Goal: Task Accomplishment & Management: Use online tool/utility

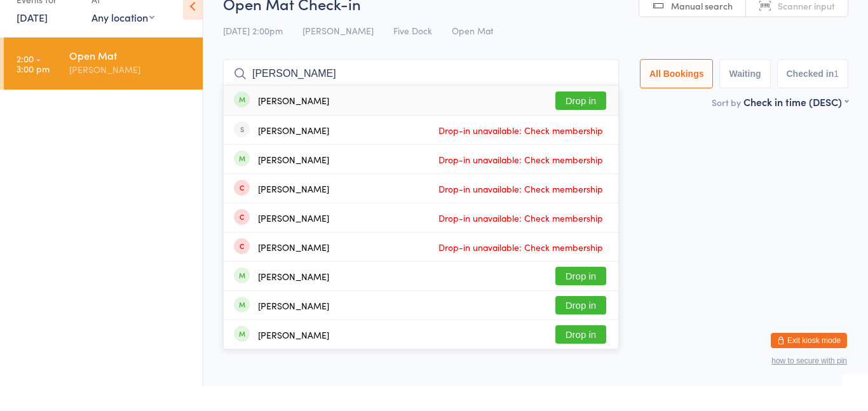
type input "[PERSON_NAME]"
click at [593, 127] on button "Drop in" at bounding box center [580, 125] width 51 height 18
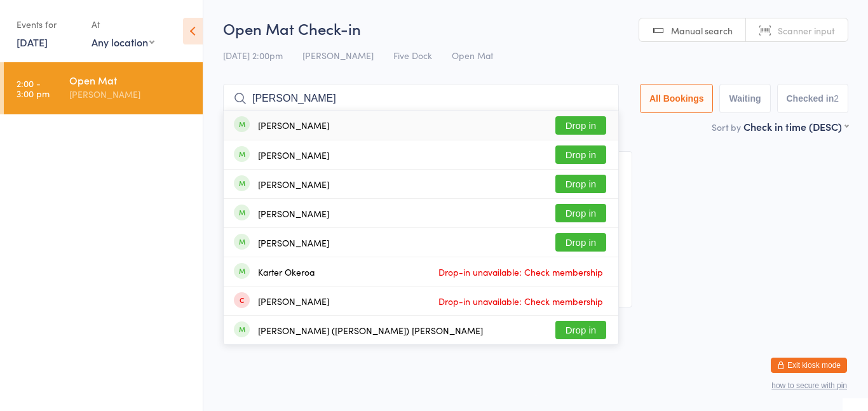
type input "[PERSON_NAME]"
click at [584, 126] on button "Drop in" at bounding box center [580, 125] width 51 height 18
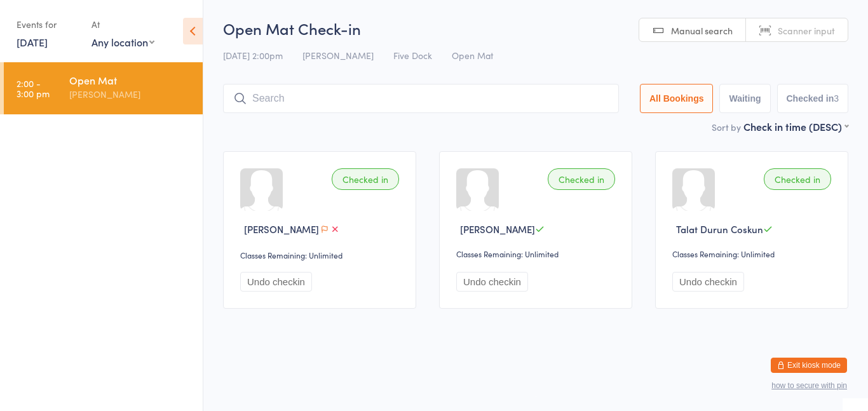
click at [473, 100] on input "search" at bounding box center [421, 98] width 396 height 29
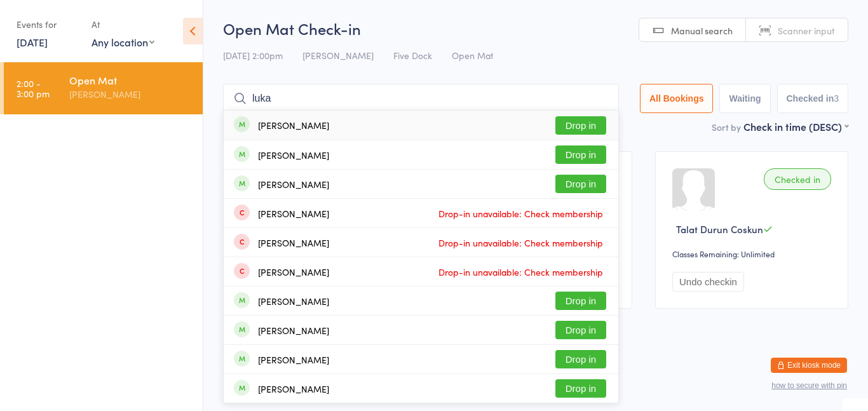
type input "luka"
click at [583, 124] on button "Drop in" at bounding box center [580, 125] width 51 height 18
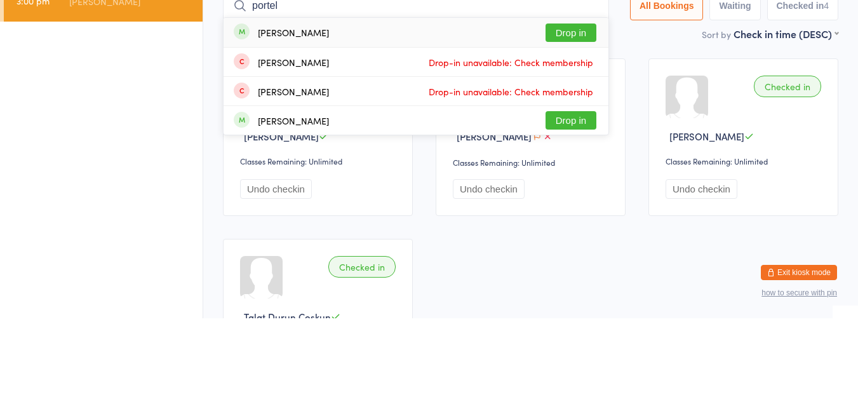
type input "portel"
click at [578, 126] on button "Drop in" at bounding box center [571, 125] width 51 height 18
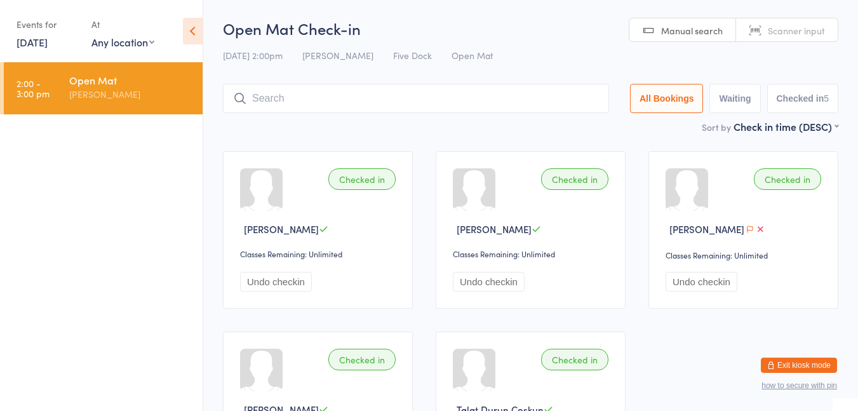
click at [714, 332] on div "Checked in [PERSON_NAME] Classes Remaining: Unlimited Undo checkin Checked in […" at bounding box center [531, 320] width 639 height 360
